Goal: Task Accomplishment & Management: Use online tool/utility

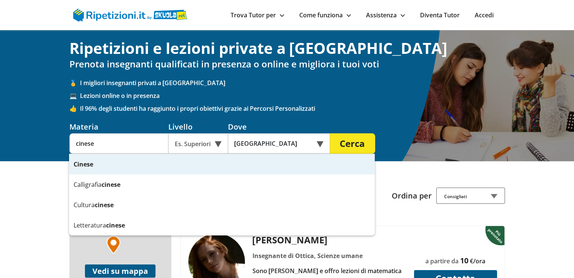
click at [85, 167] on strong "Cinese" at bounding box center [84, 164] width 20 height 8
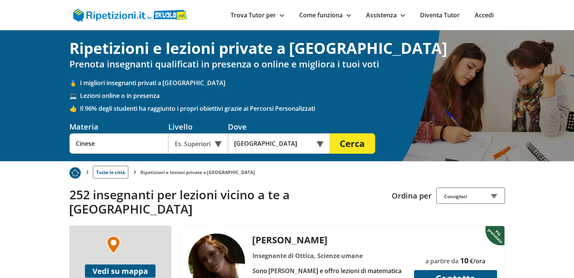
type input "Cinese"
click at [219, 146] on div "Es. Superiori" at bounding box center [198, 144] width 60 height 20
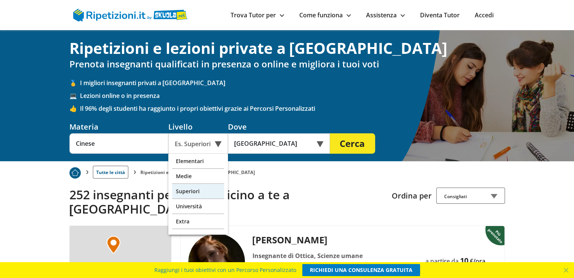
click at [189, 191] on div "Superiori" at bounding box center [198, 191] width 52 height 15
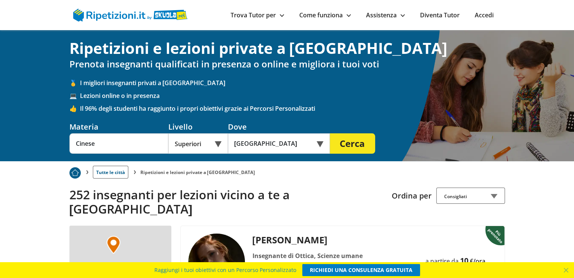
click at [345, 147] on button "Cerca" at bounding box center [352, 144] width 45 height 20
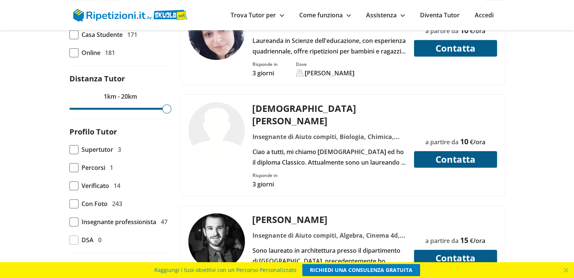
scroll to position [415, 0]
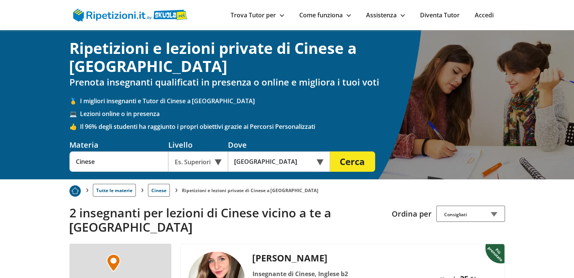
click at [274, 17] on link "Trova Tutor per" at bounding box center [258, 15] width 54 height 8
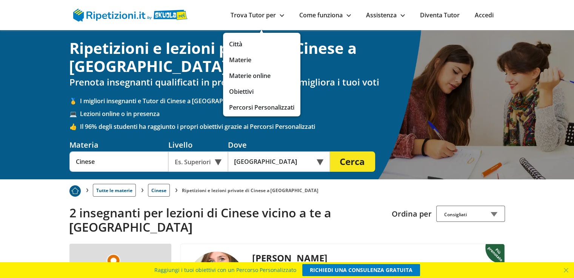
click at [238, 61] on link "Materie" at bounding box center [261, 60] width 65 height 11
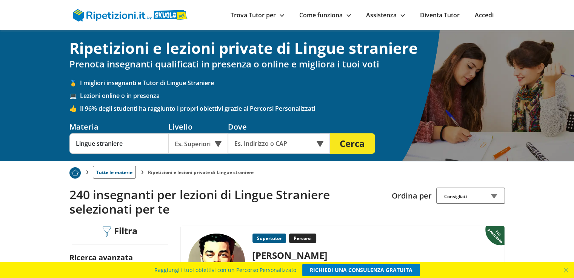
click at [252, 15] on link "Trova Tutor per" at bounding box center [258, 15] width 54 height 8
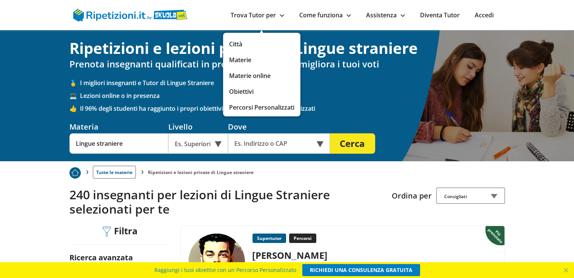
click at [208, 146] on div "Es. Superiori" at bounding box center [198, 144] width 60 height 20
click at [206, 144] on div "Es. Superiori" at bounding box center [198, 144] width 60 height 20
click at [255, 144] on input "text" at bounding box center [274, 144] width 92 height 20
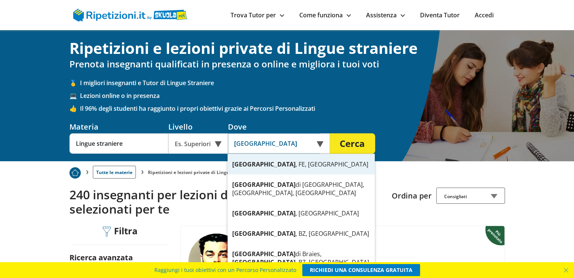
click at [255, 163] on div "Ferrara , FE, Italia" at bounding box center [300, 164] width 147 height 20
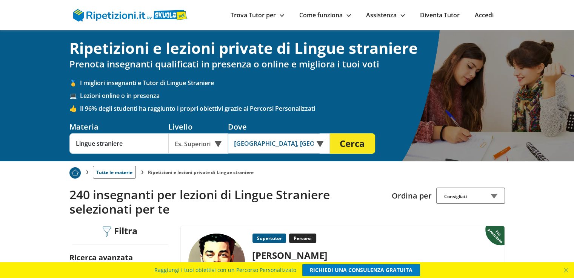
type input "Ferrara, FE, Italia"
click at [131, 147] on input "Lingue straniere" at bounding box center [118, 144] width 99 height 20
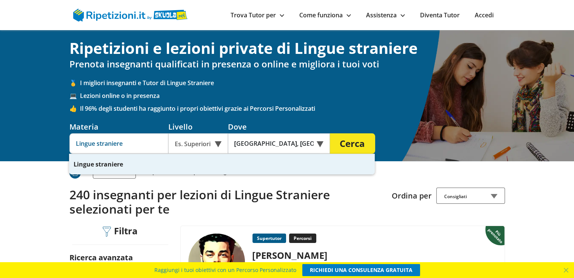
click at [103, 166] on strong "straniere" at bounding box center [109, 164] width 28 height 8
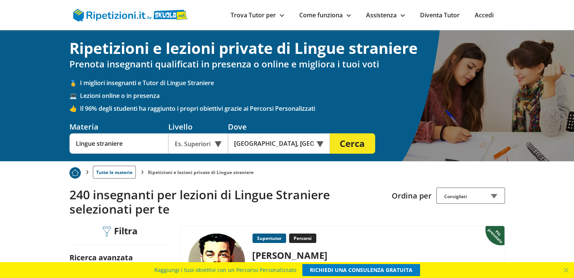
click at [350, 142] on button "Cerca" at bounding box center [352, 144] width 45 height 20
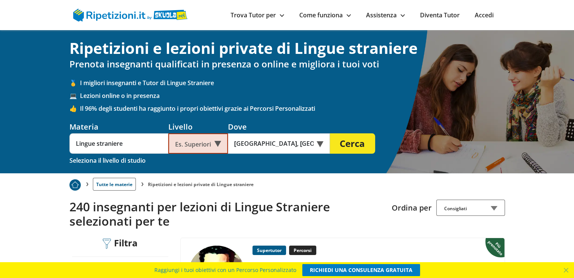
click at [215, 144] on div "Es. Superiori" at bounding box center [198, 144] width 60 height 20
click at [187, 162] on div "Extra" at bounding box center [198, 161] width 52 height 15
click at [217, 141] on div "Extra" at bounding box center [198, 144] width 60 height 20
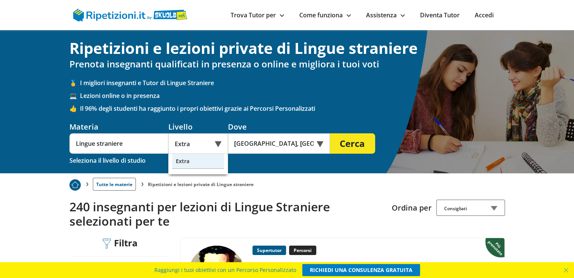
click at [189, 171] on div "Elementari Medie Superiori Università Extra" at bounding box center [198, 164] width 60 height 21
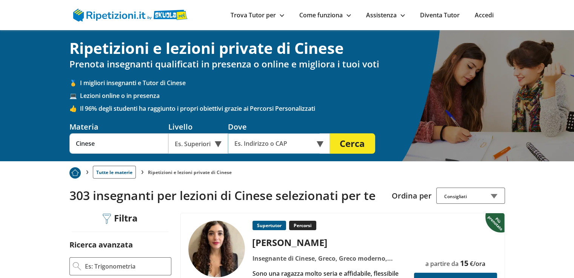
click at [243, 145] on input "text" at bounding box center [274, 144] width 92 height 20
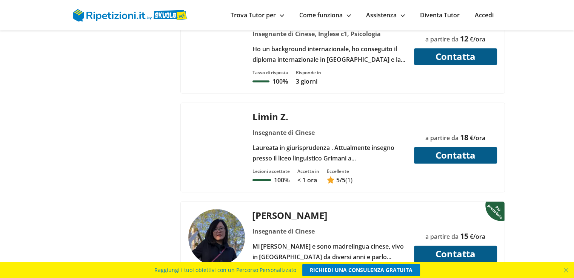
scroll to position [1056, 0]
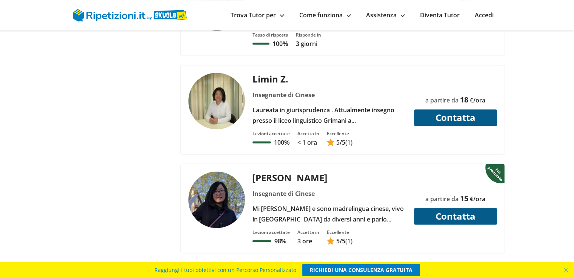
click at [276, 172] on div "[PERSON_NAME]" at bounding box center [329, 178] width 160 height 12
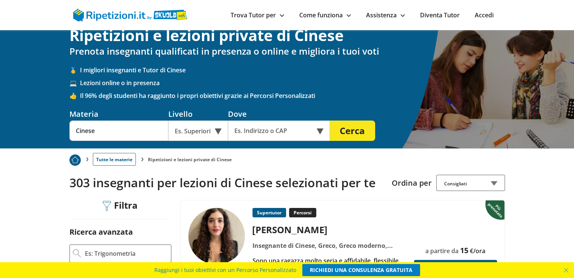
scroll to position [0, 0]
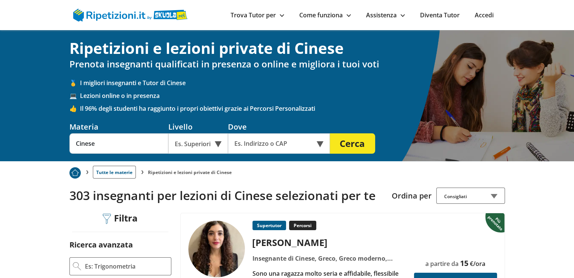
click at [214, 143] on div "Es. Superiori" at bounding box center [198, 144] width 60 height 20
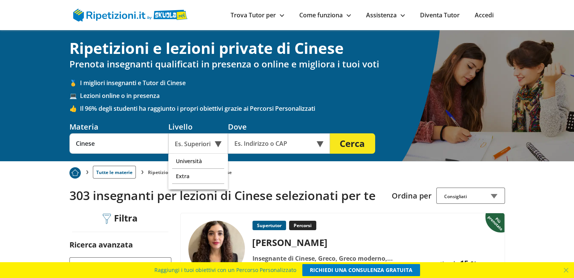
click at [192, 148] on div "Es. Superiori" at bounding box center [198, 144] width 60 height 20
click at [246, 146] on input "text" at bounding box center [274, 144] width 92 height 20
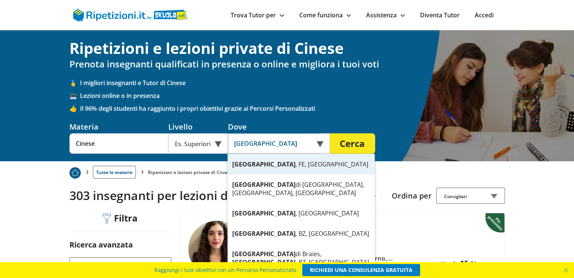
click at [245, 170] on div "Ferrara , FE, Italia" at bounding box center [300, 164] width 147 height 20
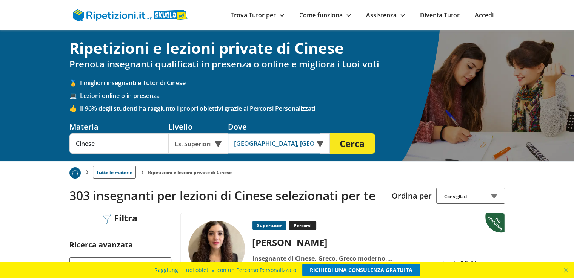
type input "Ferrara, FE, Italia"
click at [355, 146] on button "Cerca" at bounding box center [352, 144] width 45 height 20
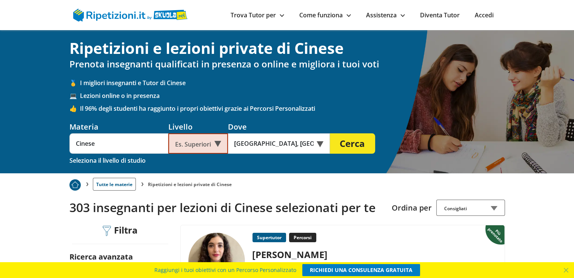
click at [201, 145] on div "Es. Superiori" at bounding box center [198, 144] width 60 height 20
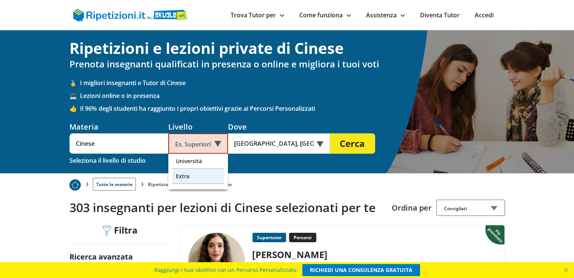
click at [184, 175] on div "Extra" at bounding box center [198, 176] width 52 height 15
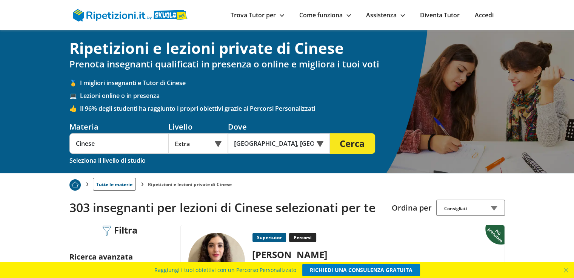
click at [356, 140] on button "Cerca" at bounding box center [352, 144] width 45 height 20
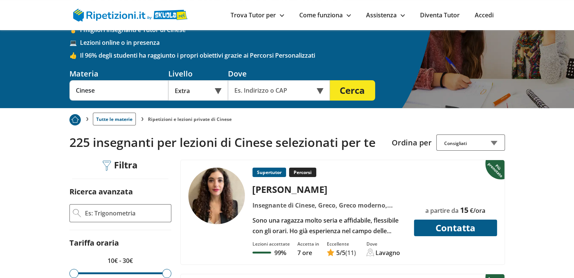
scroll to position [113, 0]
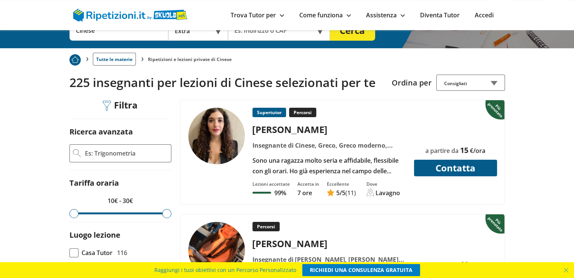
click at [491, 83] on div "Consigliati" at bounding box center [470, 83] width 69 height 16
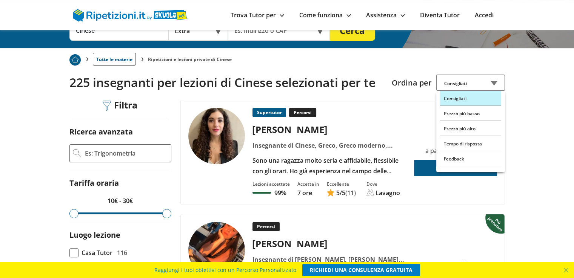
click at [467, 99] on div "Consigliati" at bounding box center [470, 98] width 61 height 15
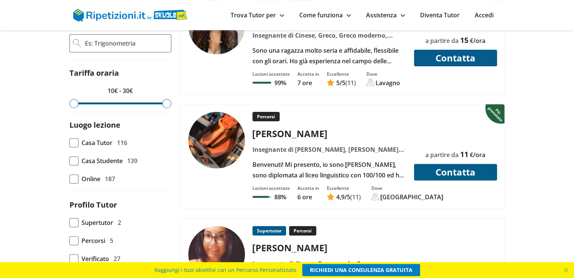
scroll to position [226, 0]
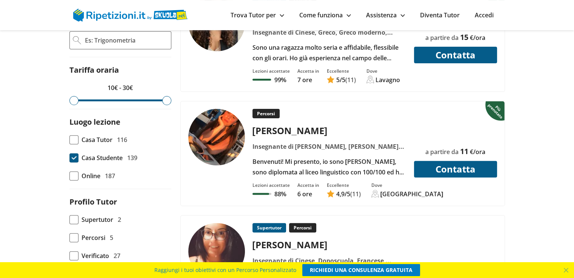
click at [72, 160] on span at bounding box center [73, 158] width 9 height 9
click at [69, 158] on input "Casa Studente 139" at bounding box center [69, 158] width 0 height 0
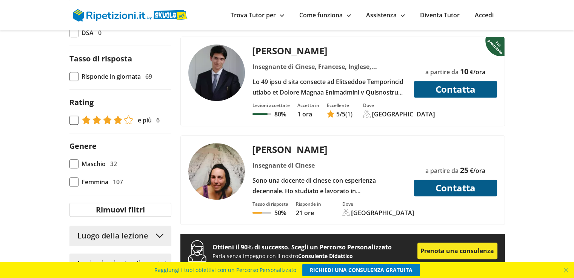
scroll to position [528, 0]
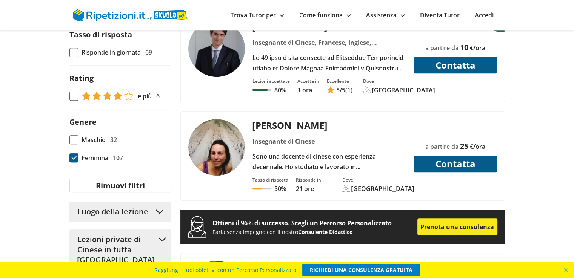
click at [74, 158] on span at bounding box center [73, 158] width 9 height 9
click at [69, 158] on input "Femmina 107" at bounding box center [69, 158] width 0 height 0
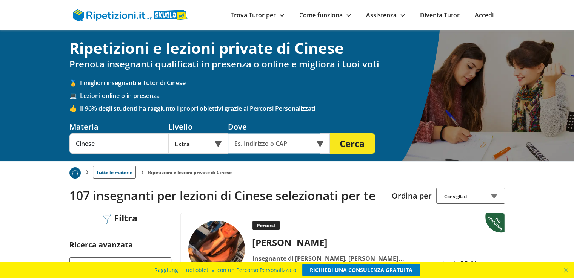
click at [260, 143] on input "text" at bounding box center [274, 144] width 92 height 20
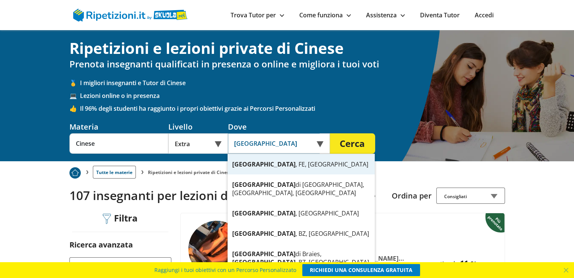
click at [260, 162] on div "Ferrara , FE, Italia" at bounding box center [300, 164] width 147 height 20
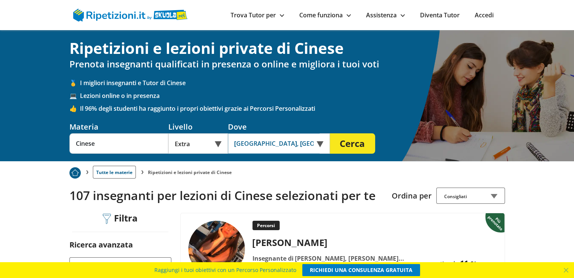
type input "[GEOGRAPHIC_DATA][PERSON_NAME][GEOGRAPHIC_DATA], [GEOGRAPHIC_DATA]"
click at [345, 147] on button "Cerca" at bounding box center [352, 144] width 45 height 20
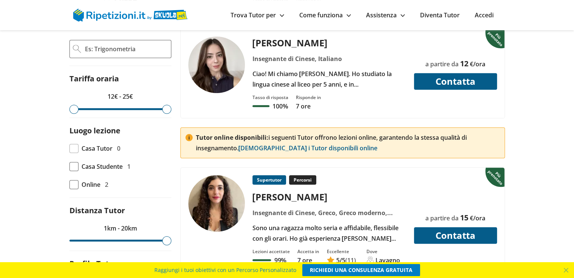
scroll to position [226, 0]
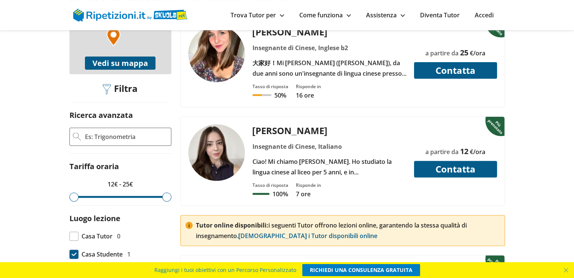
click at [74, 250] on span at bounding box center [73, 254] width 9 height 9
click at [69, 255] on input "Casa Studente 1" at bounding box center [69, 255] width 0 height 0
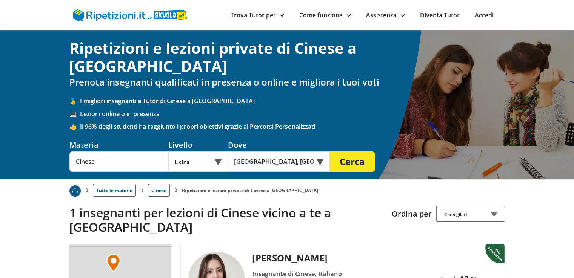
scroll to position [151, 0]
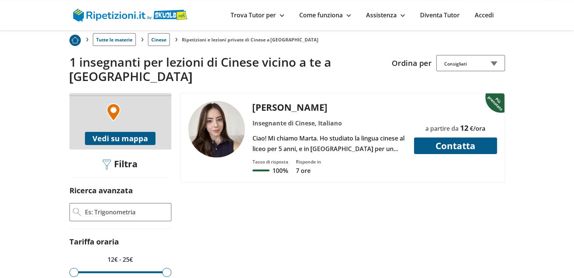
click at [299, 133] on div "Ciao! Mi chiamo [PERSON_NAME]. Ho studiato la lingua cinese al liceo per 5 anni…" at bounding box center [329, 143] width 160 height 21
